Goal: Navigation & Orientation: Understand site structure

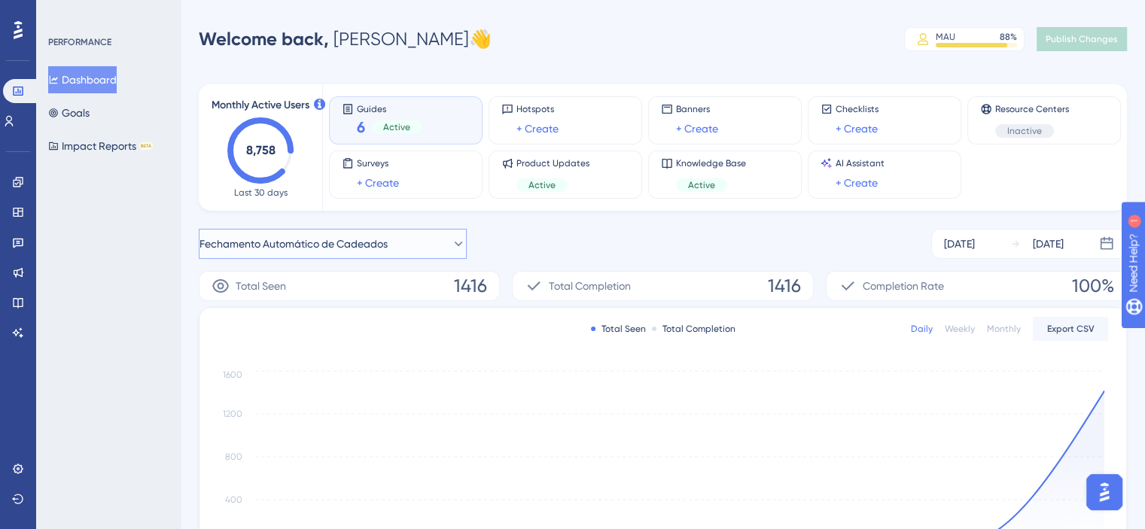
click at [414, 242] on button "Fechamento Automático de Cadeados" at bounding box center [333, 244] width 268 height 30
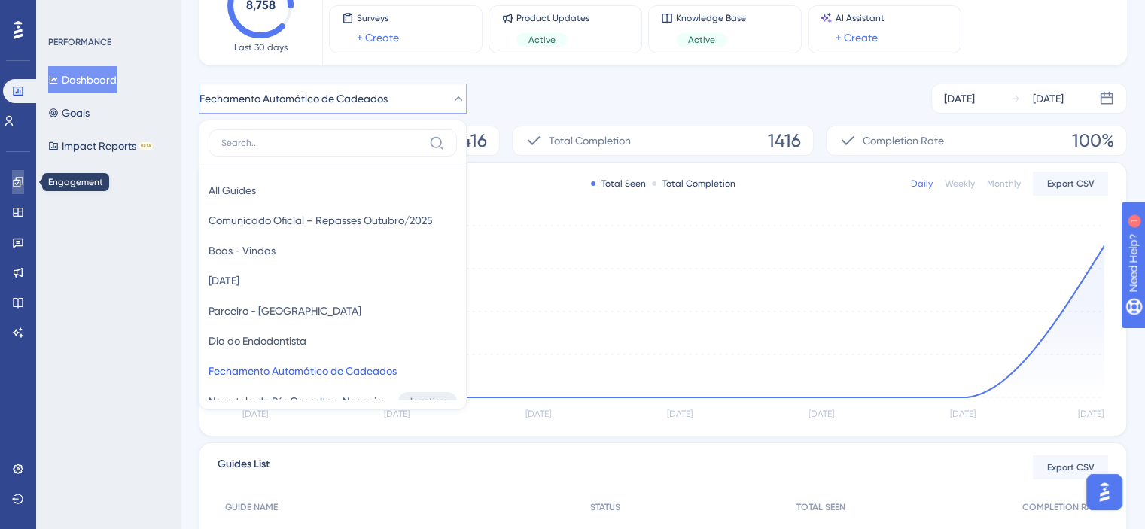
click at [16, 190] on link at bounding box center [18, 182] width 12 height 24
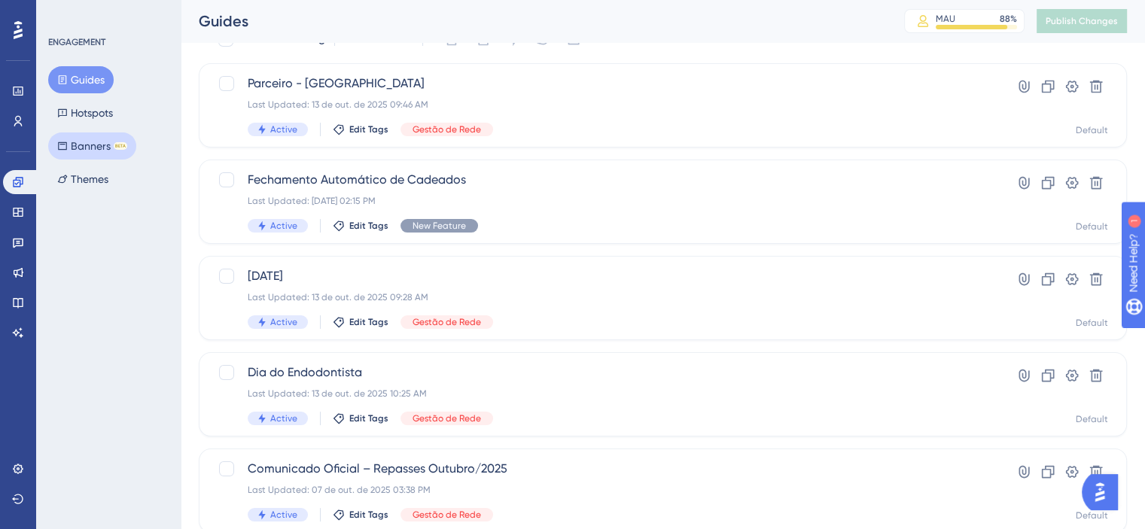
click at [84, 144] on button "Banners BETA" at bounding box center [92, 145] width 88 height 27
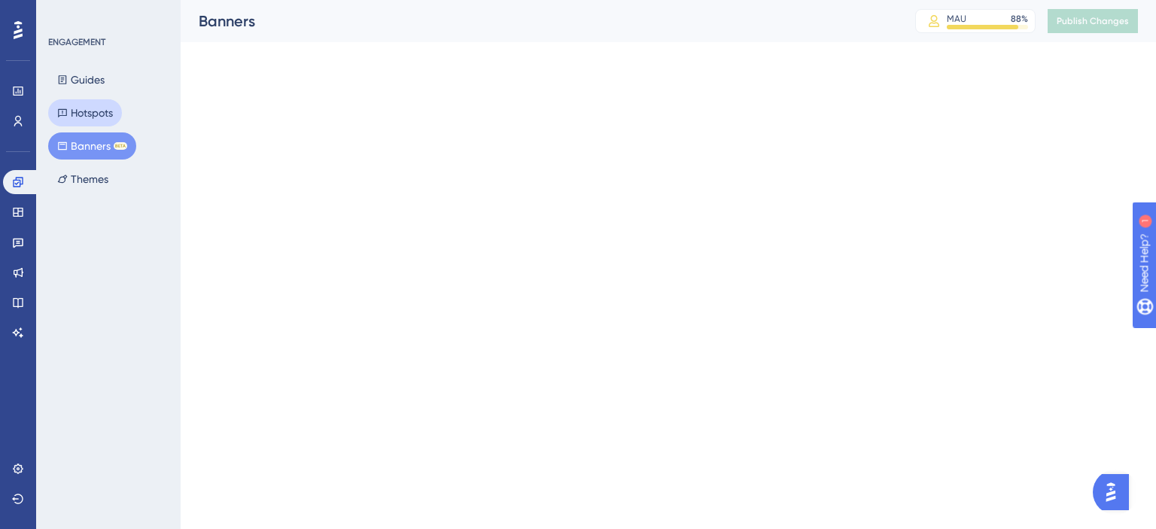
click at [85, 114] on button "Hotspots" at bounding box center [85, 112] width 74 height 27
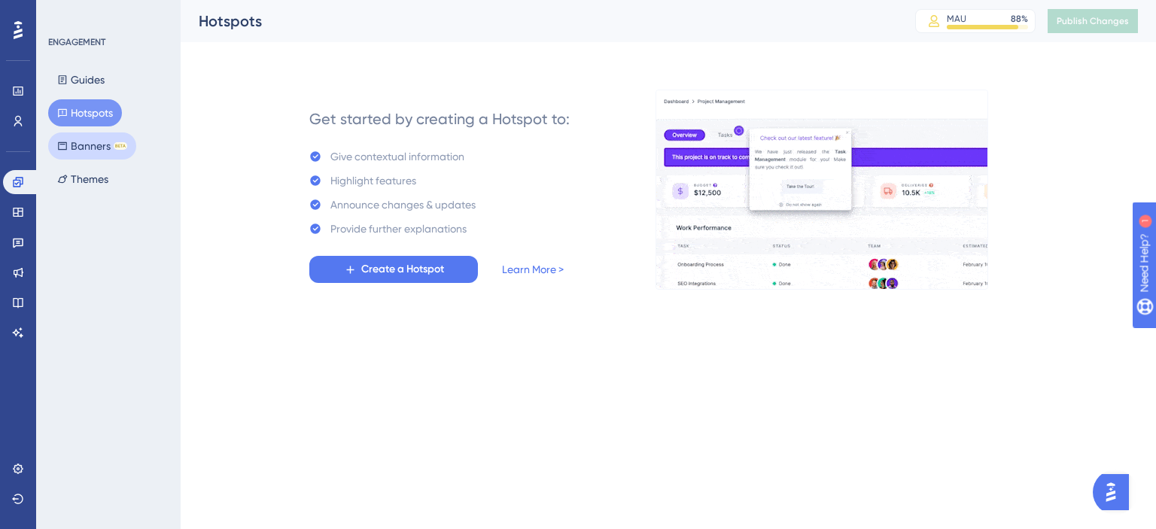
click at [93, 151] on button "Banners BETA" at bounding box center [92, 145] width 88 height 27
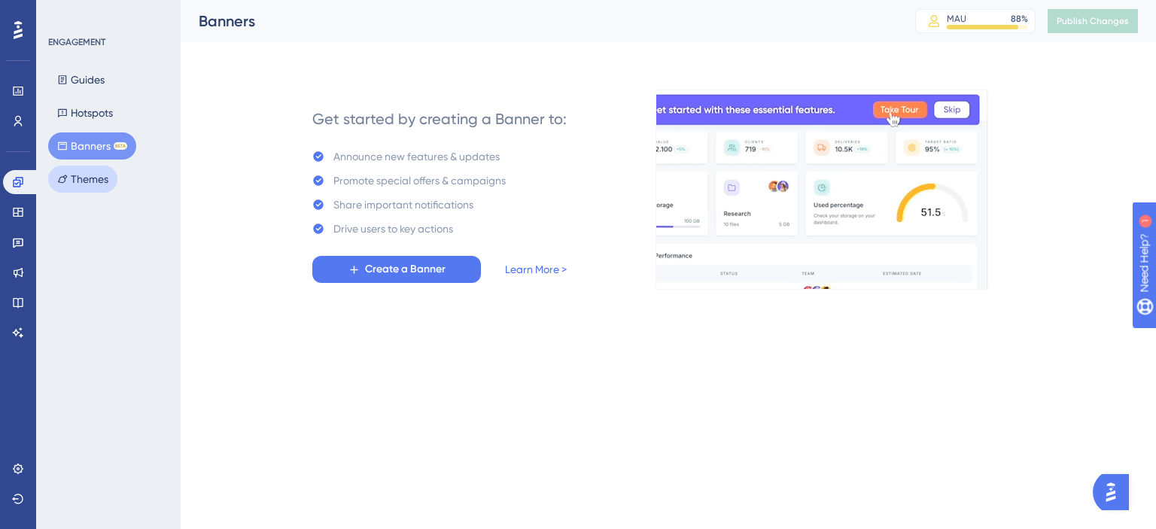
click at [93, 186] on button "Themes" at bounding box center [82, 179] width 69 height 27
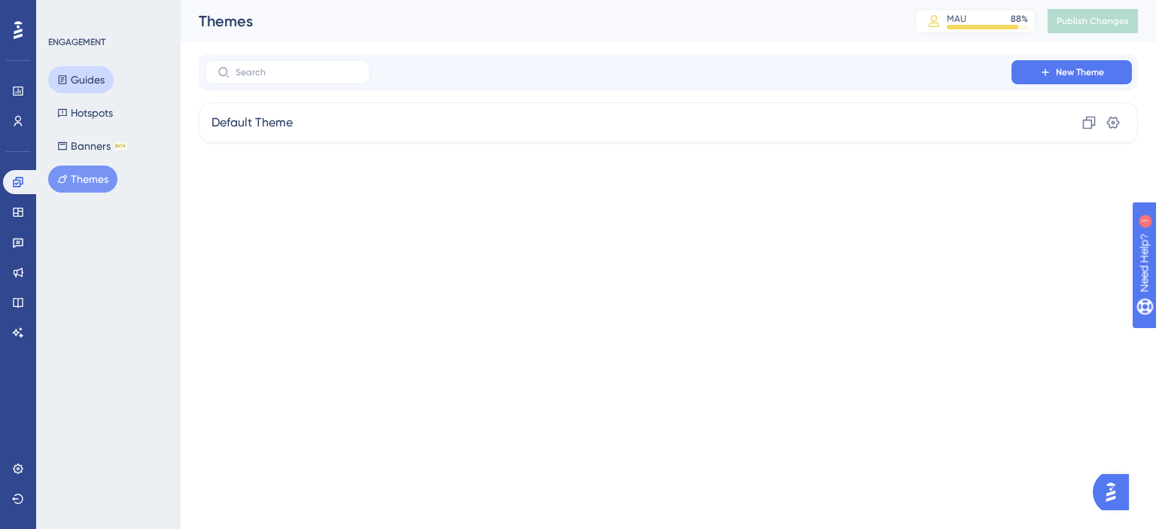
click at [96, 75] on button "Guides" at bounding box center [80, 79] width 65 height 27
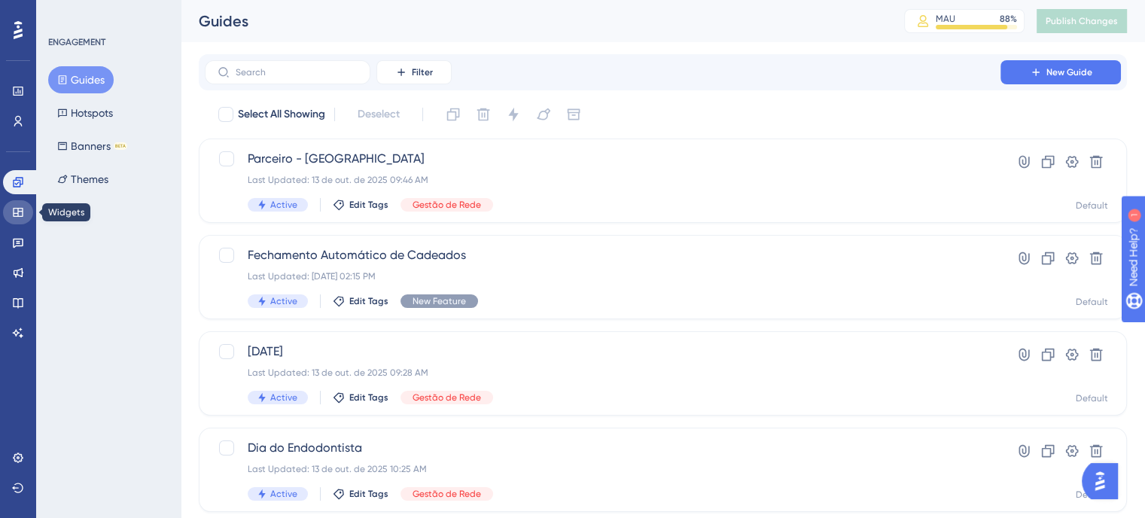
click at [17, 216] on icon at bounding box center [18, 212] width 10 height 9
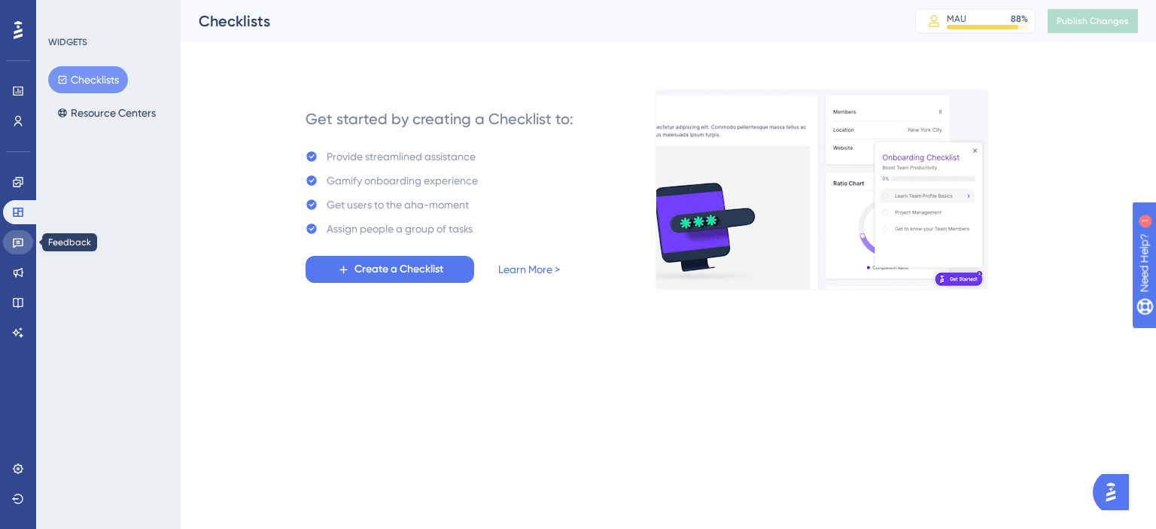
click at [20, 243] on icon at bounding box center [18, 242] width 12 height 12
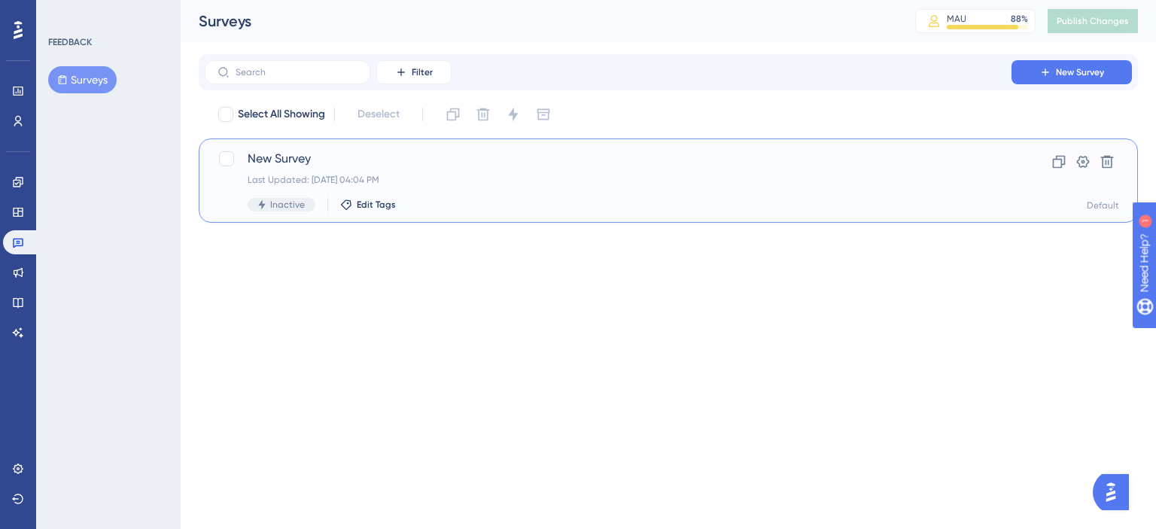
click at [467, 163] on span "New Survey" at bounding box center [608, 159] width 721 height 18
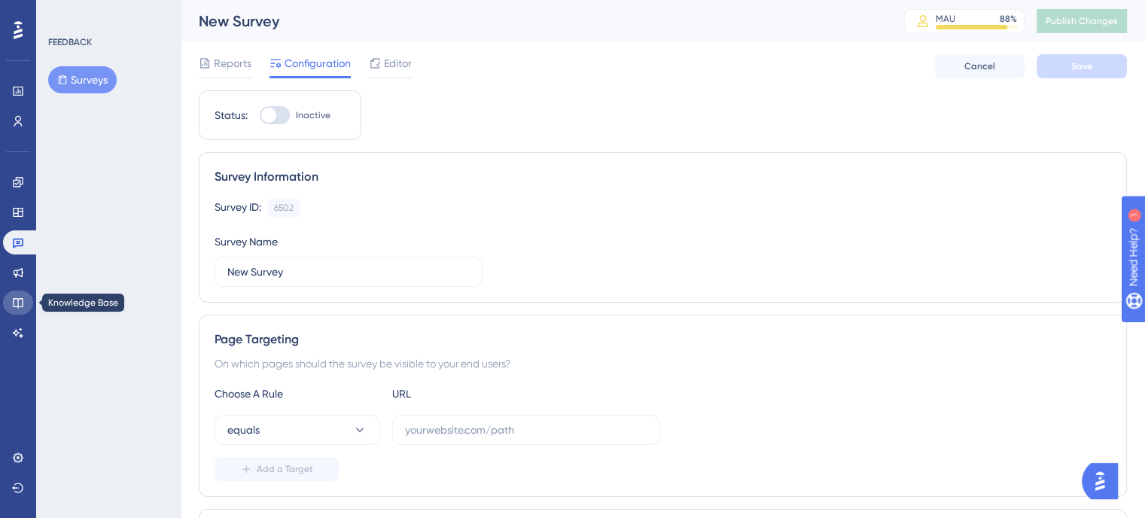
click at [21, 297] on icon at bounding box center [18, 303] width 12 height 12
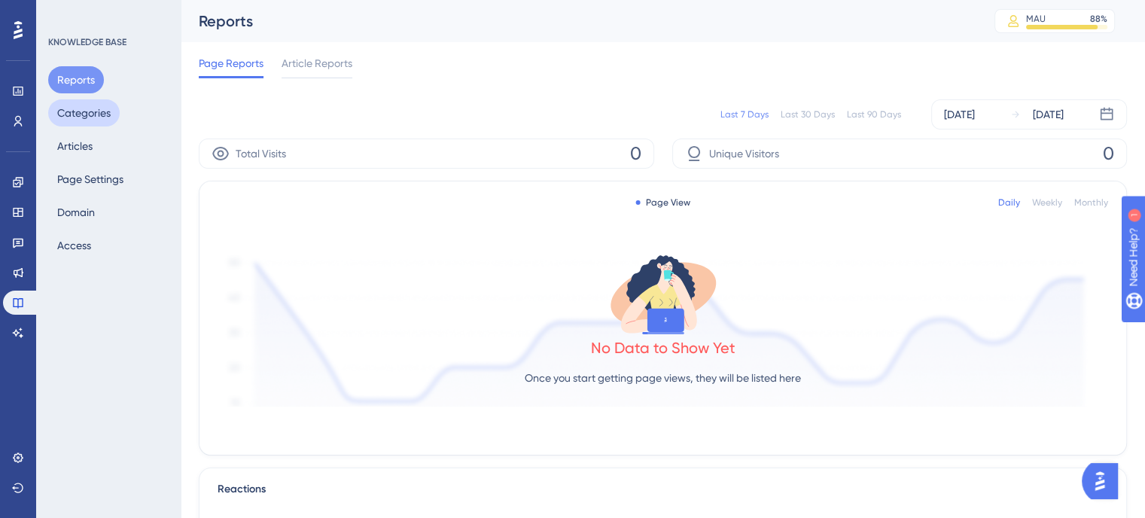
click at [87, 111] on button "Categories" at bounding box center [84, 112] width 72 height 27
